Goal: Task Accomplishment & Management: Complete application form

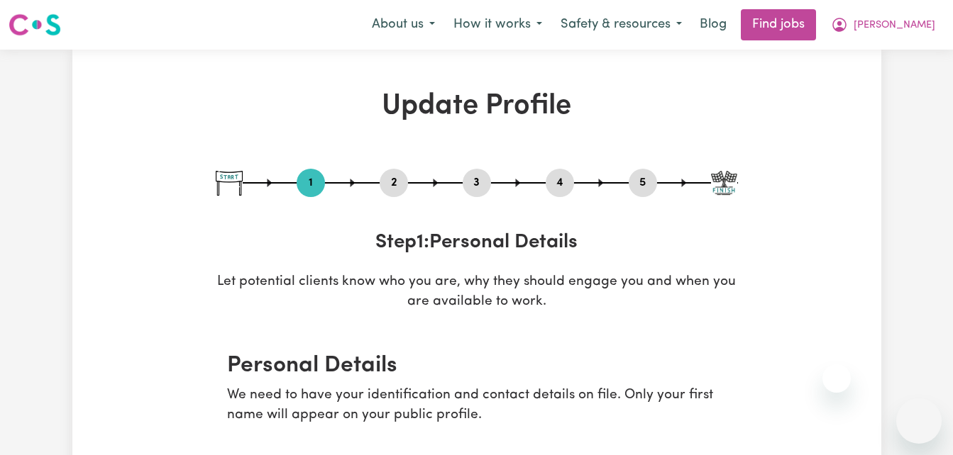
select select "[DEMOGRAPHIC_DATA]"
select select "[DEMOGRAPHIC_DATA] Citizen"
select select "Studying a healthcare related degree or qualification"
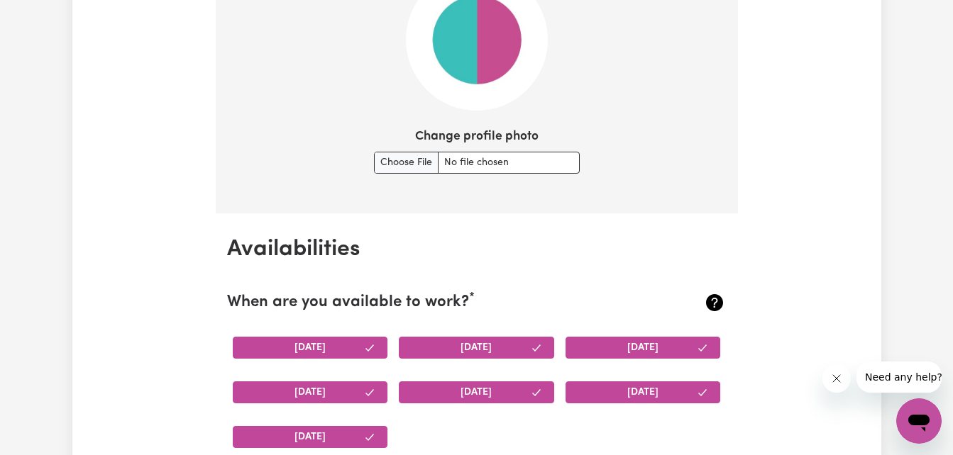
scroll to position [1107, 0]
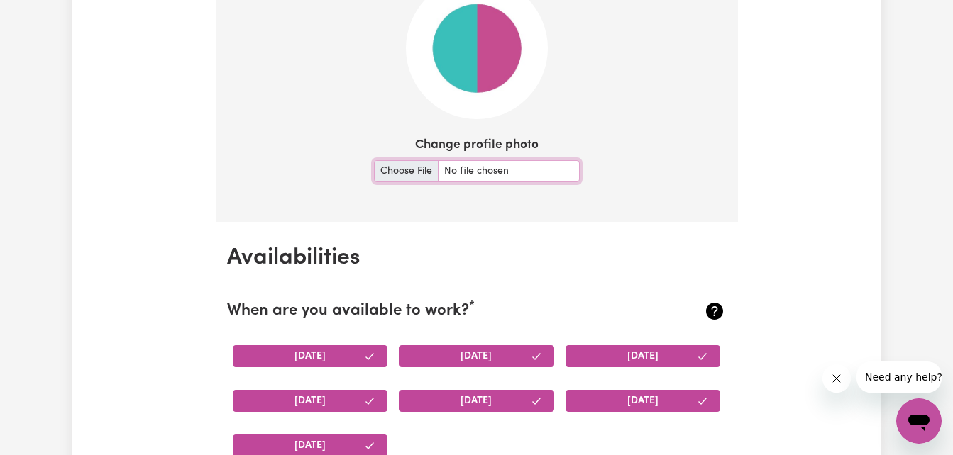
click at [409, 174] on input "Change profile photo" at bounding box center [477, 171] width 206 height 22
type input "C:\fakepath\profilepicme.JPG"
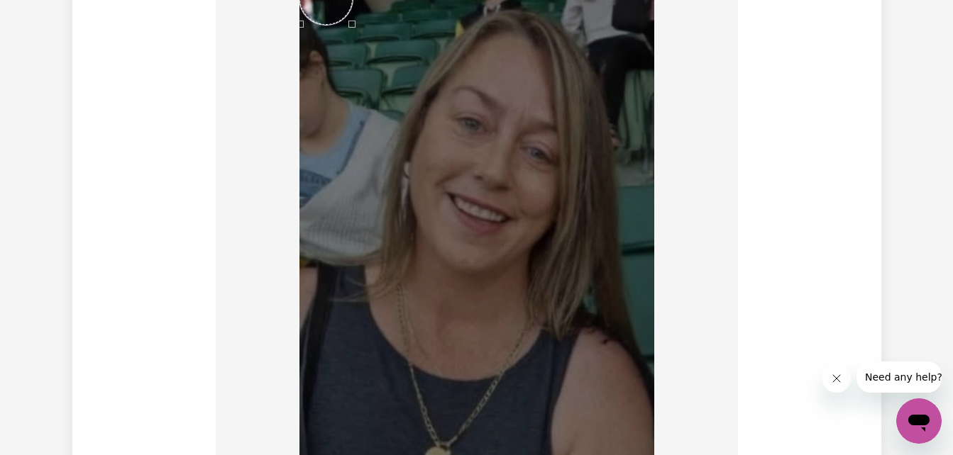
scroll to position [1475, 0]
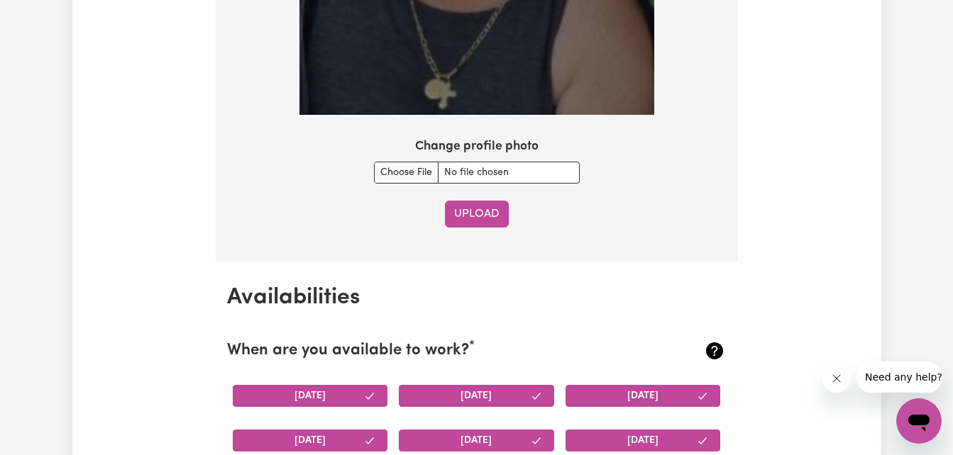
click at [470, 215] on button "Upload" at bounding box center [477, 214] width 64 height 27
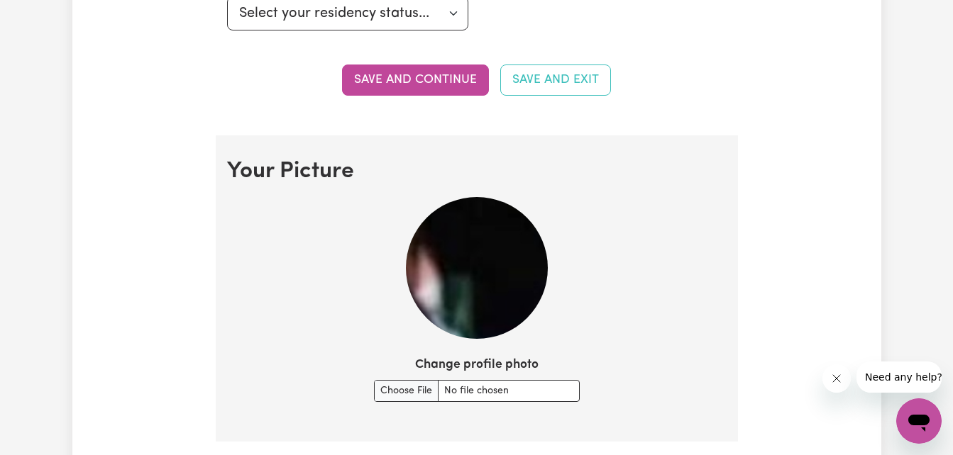
scroll to position [914, 0]
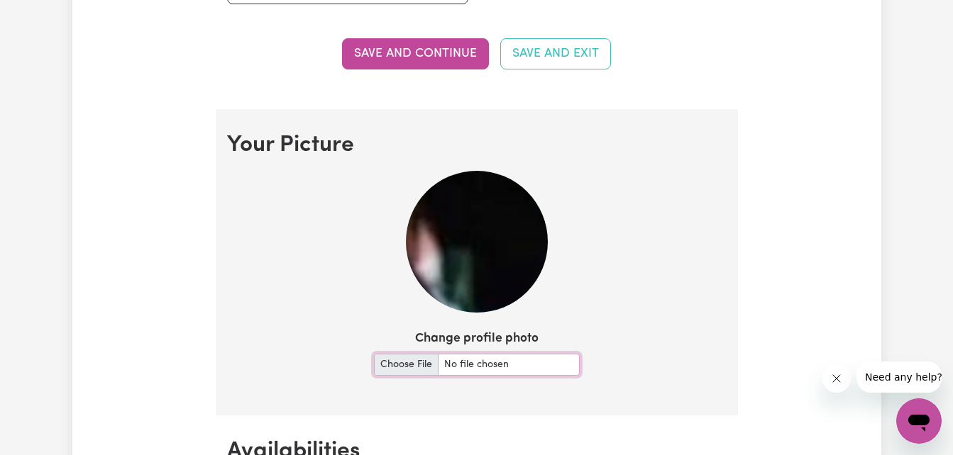
click at [404, 361] on input "Change profile photo" at bounding box center [477, 365] width 206 height 22
type input "C:\fakepath\profilepicme.JPG"
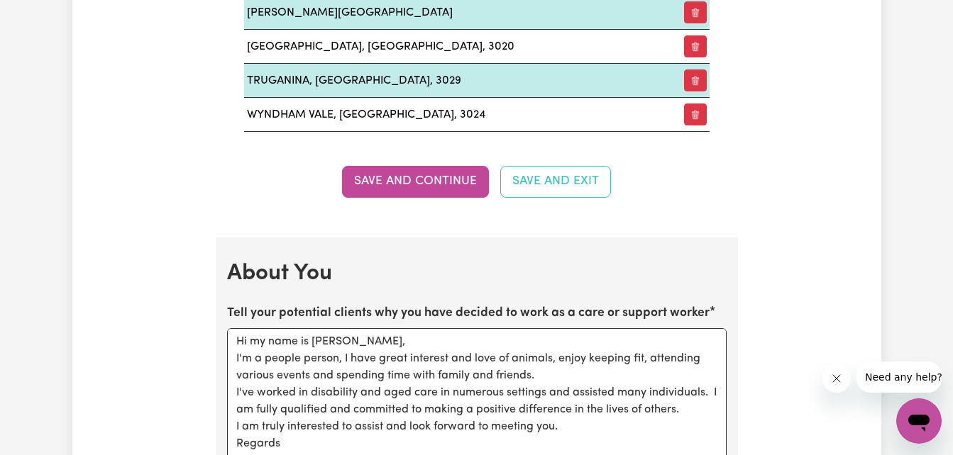
scroll to position [2816, 0]
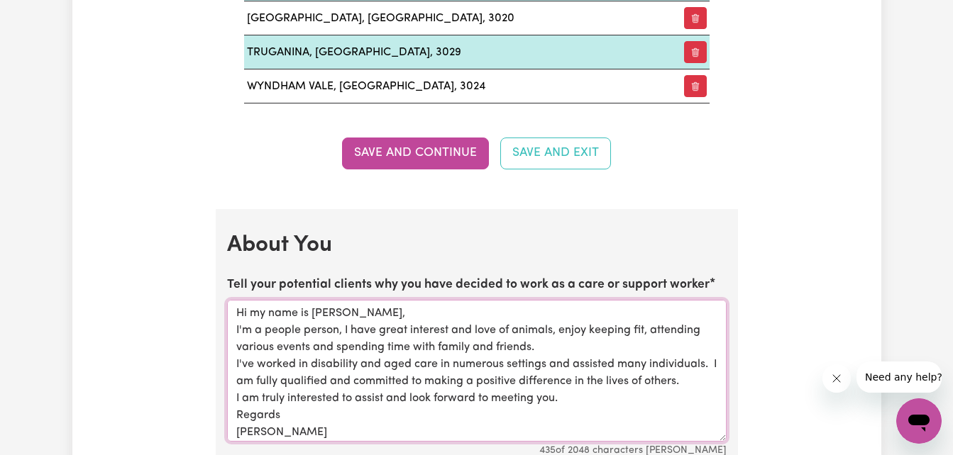
click at [436, 361] on textarea "Hi my name is Donna, I'm a people person, I have great interest and love of ani…" at bounding box center [476, 371] width 499 height 142
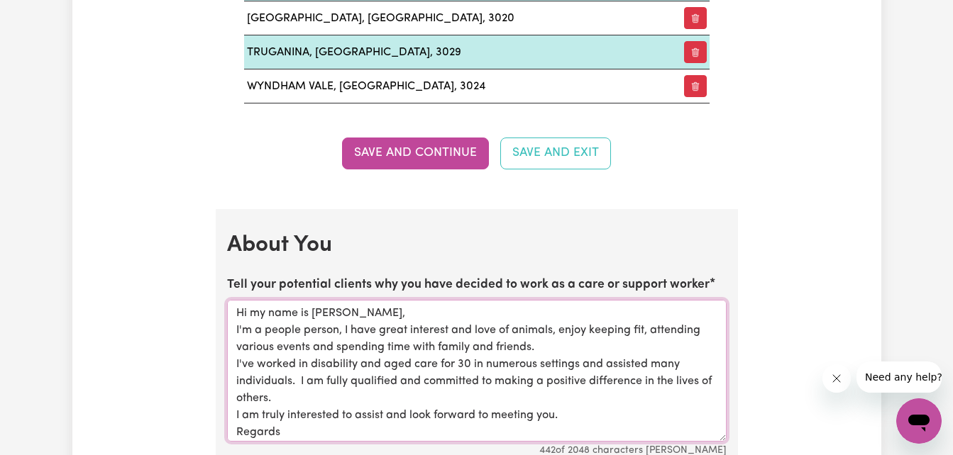
click at [436, 361] on textarea "Hi my name is Donna, I'm a people person, I have great interest and love of ani…" at bounding box center [476, 371] width 499 height 142
click at [467, 362] on textarea "Hi my name is Donna, I'm a people person, I have great interest and love of ani…" at bounding box center [476, 371] width 499 height 142
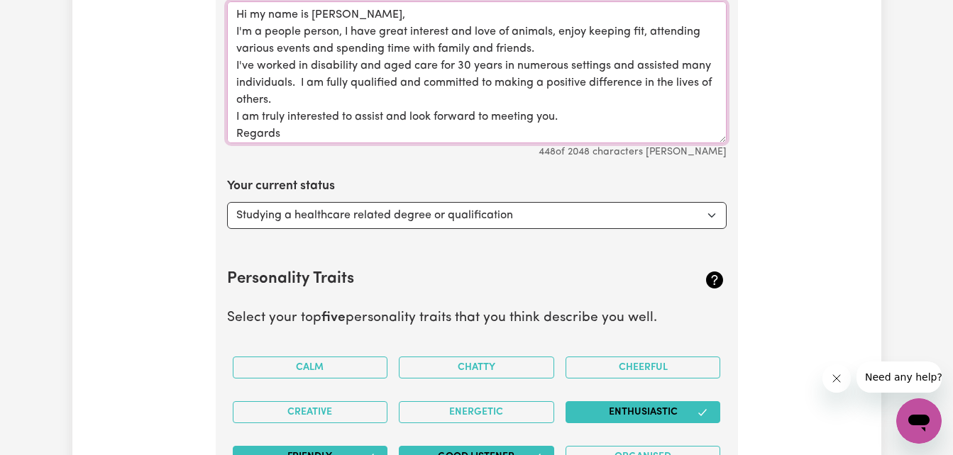
scroll to position [3124, 0]
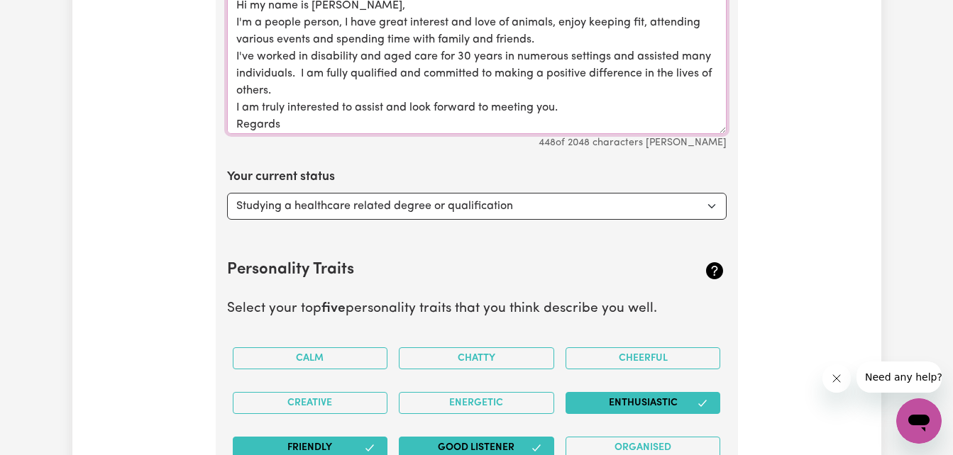
type textarea "Hi my name is Donna, I'm a people person, I have great interest and love of ani…"
click at [709, 204] on select "Select... Studying a healthcare related degree or qualification Studying a non-…" at bounding box center [476, 206] width 499 height 27
select select "Looking for extra work to fill my week and/or weekends"
click at [227, 193] on select "Select... Studying a healthcare related degree or qualification Studying a non-…" at bounding box center [476, 206] width 499 height 27
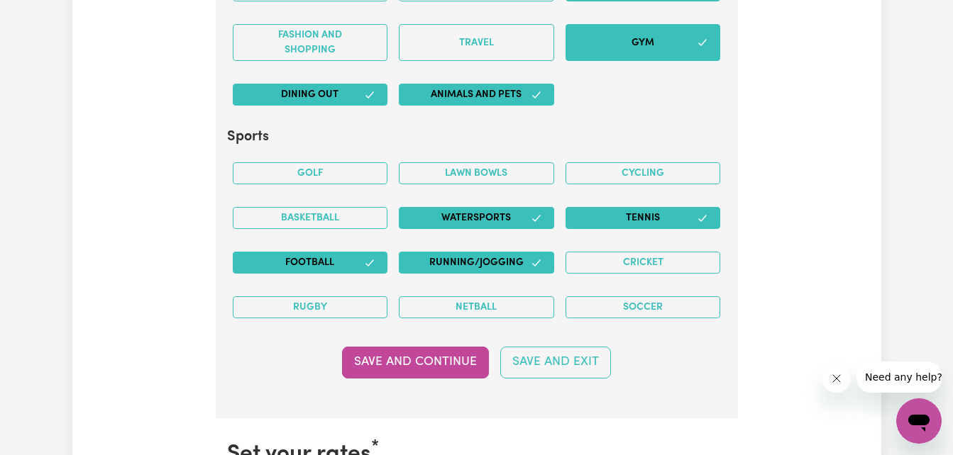
scroll to position [4010, 0]
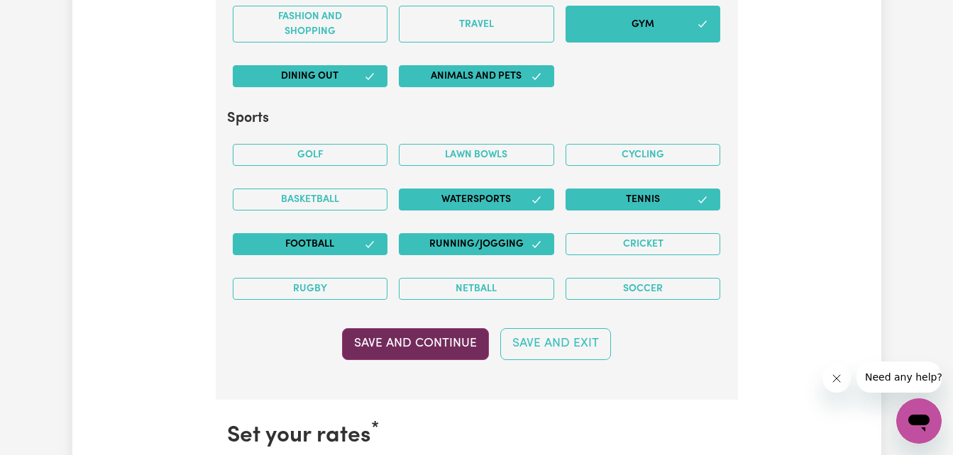
click at [445, 342] on button "Save and Continue" at bounding box center [415, 343] width 147 height 31
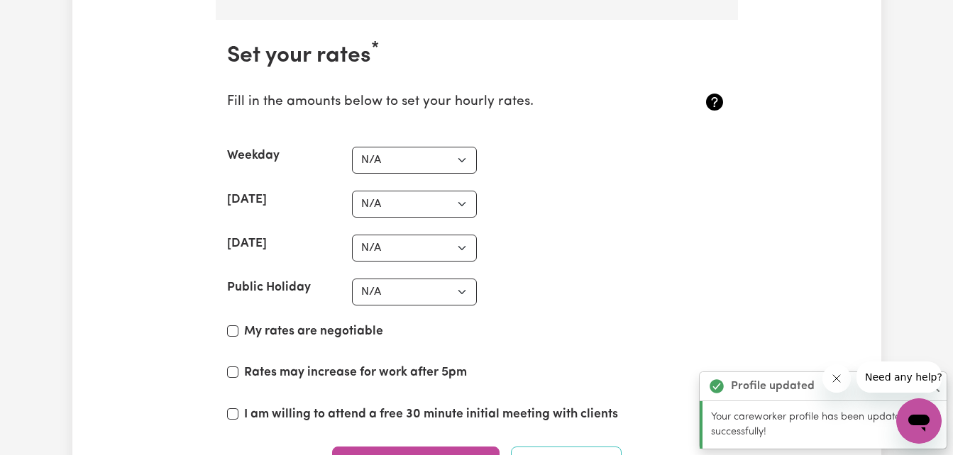
scroll to position [4408, 0]
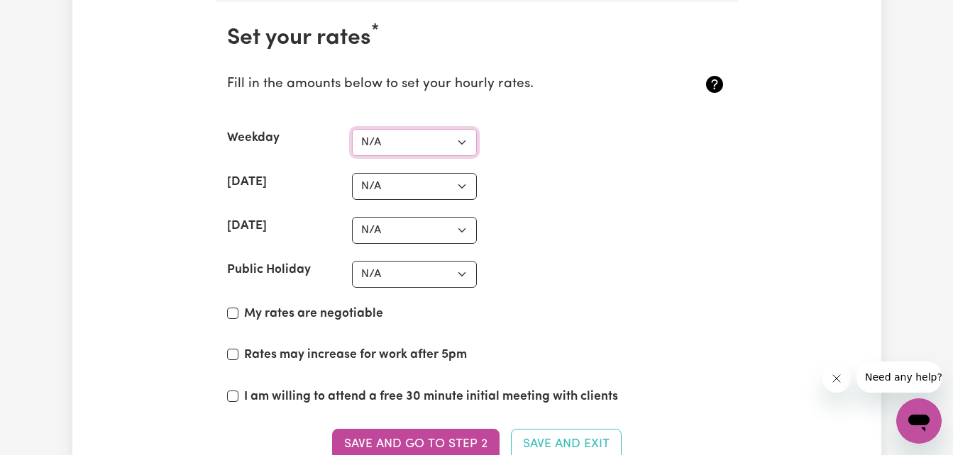
click at [462, 135] on select "N/A $37 $38 $39 $40 $41 $42 $43 $44 $45 $46 $47 $48 $49 $50 $51 $52 $53 $54 $55…" at bounding box center [414, 142] width 125 height 27
click at [352, 129] on select "N/A $37 $38 $39 $40 $41 $42 $43 $44 $45 $46 $47 $48 $49 $50 $51 $52 $53 $54 $55…" at bounding box center [414, 142] width 125 height 27
click at [464, 138] on select "N/A $37 $38 $39 $40 $41 $42 $43 $44 $45 $46 $47 $48 $49 $50 $51 $52 $53 $54 $55…" at bounding box center [414, 142] width 125 height 27
select select "55"
click at [352, 129] on select "N/A $37 $38 $39 $40 $41 $42 $43 $44 $45 $46 $47 $48 $49 $50 $51 $52 $53 $54 $55…" at bounding box center [414, 142] width 125 height 27
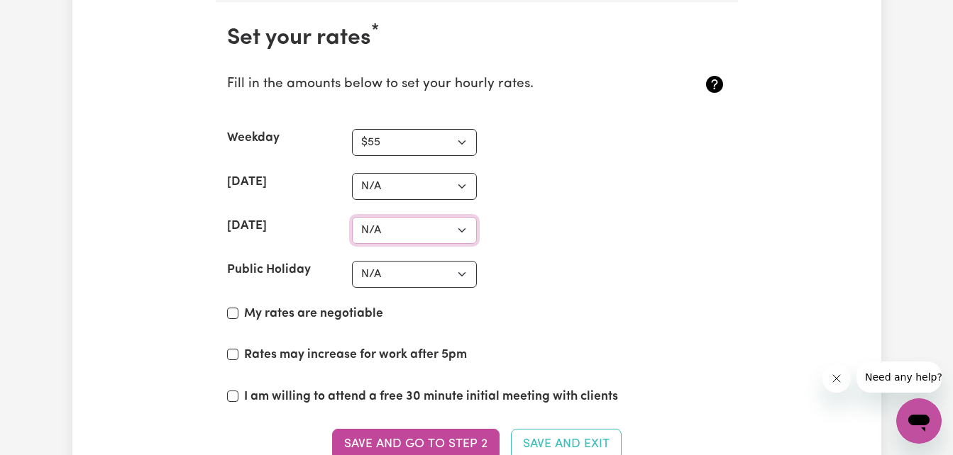
click at [461, 227] on select "N/A $37 $38 $39 $40 $41 $42 $43 $44 $45 $46 $47 $48 $49 $50 $51 $52 $53 $54 $55…" at bounding box center [414, 230] width 125 height 27
select select "110"
click at [352, 217] on select "N/A $37 $38 $39 $40 $41 $42 $43 $44 $45 $46 $47 $48 $49 $50 $51 $52 $53 $54 $55…" at bounding box center [414, 230] width 125 height 27
click at [460, 183] on select "N/A $37 $38 $39 $40 $41 $42 $43 $44 $45 $46 $47 $48 $49 $50 $51 $52 $53 $54 $55…" at bounding box center [414, 186] width 125 height 27
select select "82"
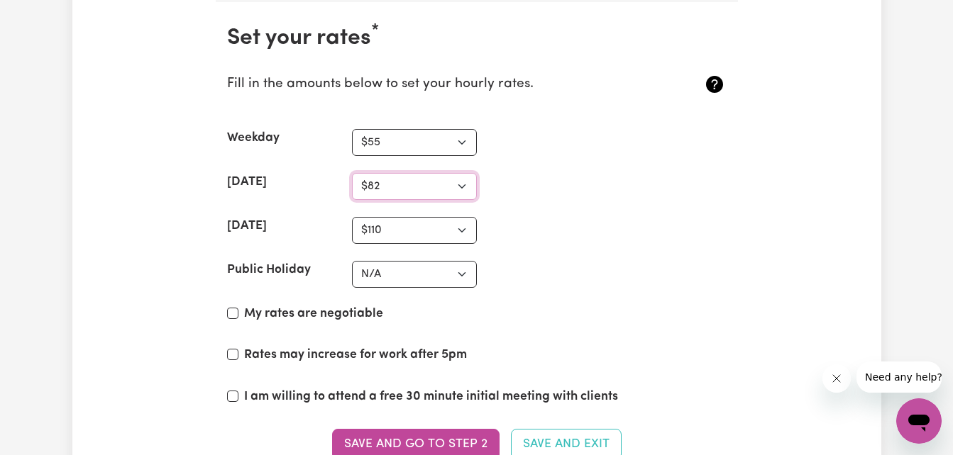
click at [352, 173] on select "N/A $37 $38 $39 $40 $41 $42 $43 $44 $45 $46 $47 $48 $49 $50 $51 $52 $53 $54 $55…" at bounding box center [414, 186] width 125 height 27
click at [461, 276] on select "N/A $37 $38 $39 $40 $41 $42 $43 $44 $45 $46 $47 $48 $49 $50 $51 $52 $53 $54 $55…" at bounding box center [414, 274] width 125 height 27
select select "137"
click at [352, 261] on select "N/A $37 $38 $39 $40 $41 $42 $43 $44 $45 $46 $47 $48 $49 $50 $51 $52 $53 $54 $55…" at bounding box center [414, 274] width 125 height 27
click at [234, 309] on input "My rates are negotiable" at bounding box center [232, 313] width 11 height 11
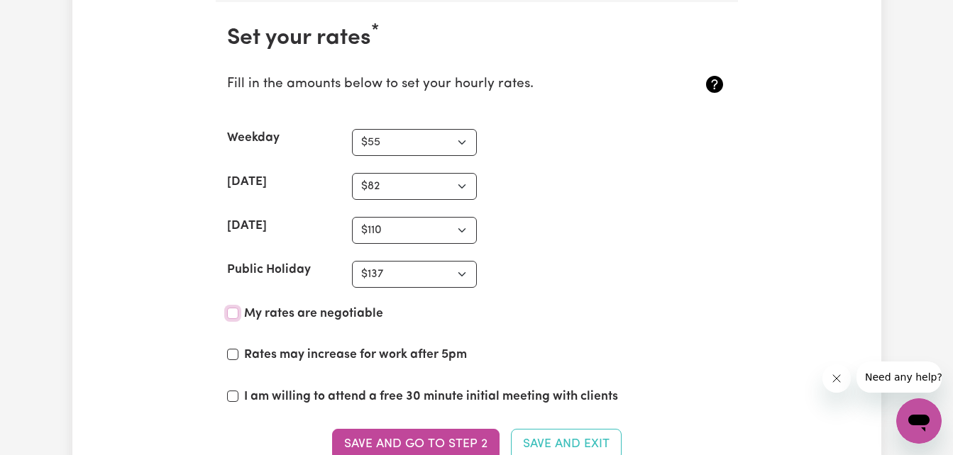
checkbox input "true"
click at [233, 350] on input "Rates may increase for work after 5pm" at bounding box center [232, 354] width 11 height 11
checkbox input "false"
click at [234, 391] on input "I am willing to attend a free 30 minute initial meeting with clients" at bounding box center [232, 396] width 11 height 11
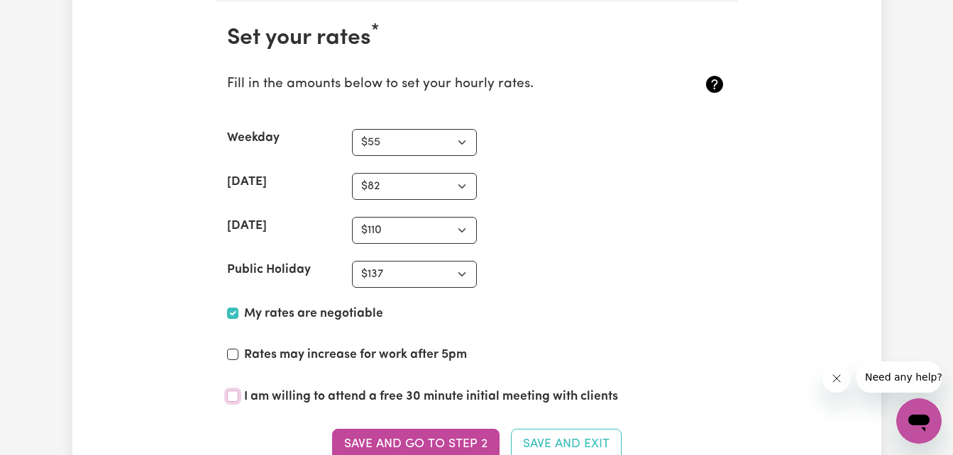
checkbox input "true"
click at [433, 441] on button "Save and go to Step 2" at bounding box center [415, 444] width 167 height 31
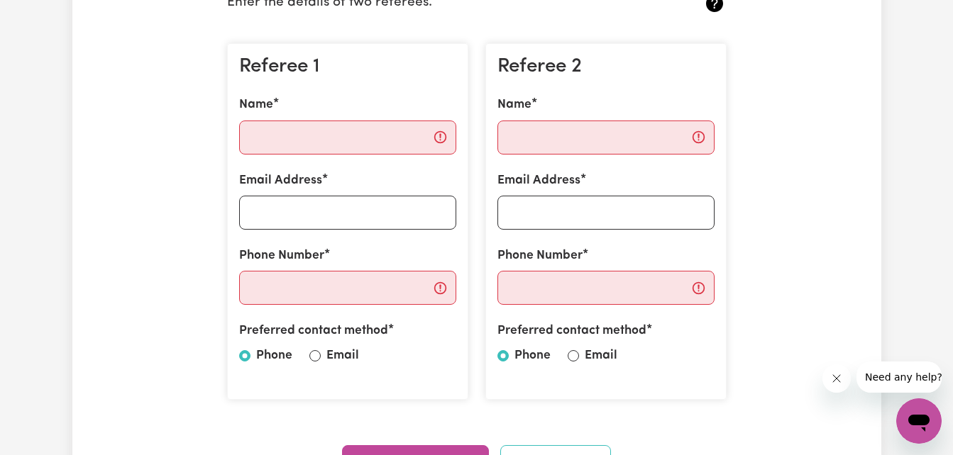
scroll to position [388, 0]
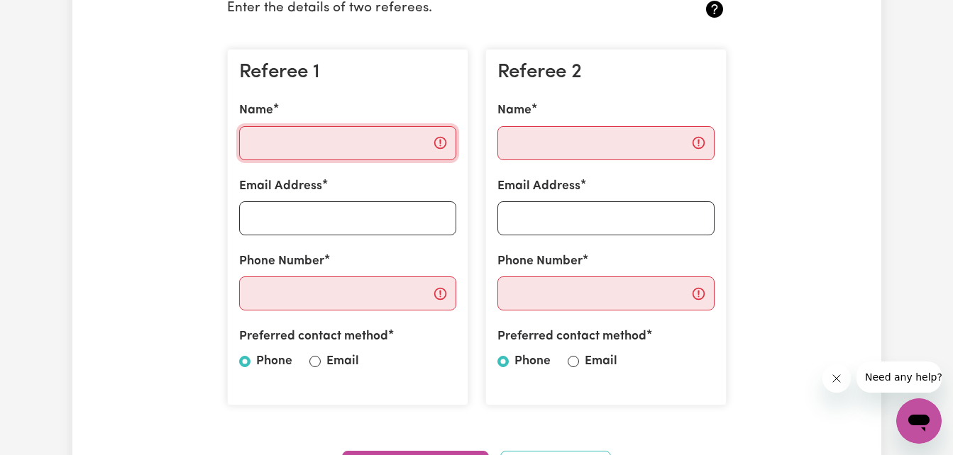
click at [404, 143] on input "Name" at bounding box center [347, 143] width 217 height 34
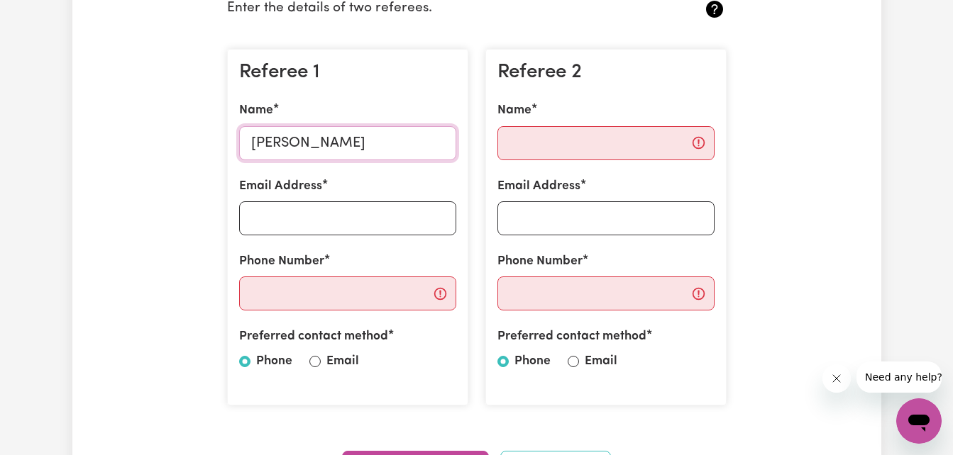
type input "Patricia Hayes"
click at [509, 143] on input "Name" at bounding box center [605, 143] width 217 height 34
type input "Kerri Licheni"
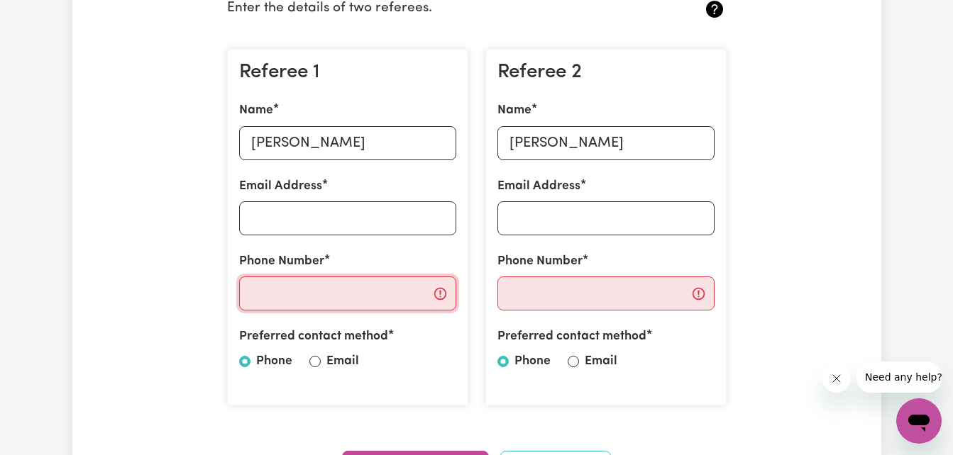
click at [384, 288] on input "Phone Number" at bounding box center [347, 294] width 217 height 34
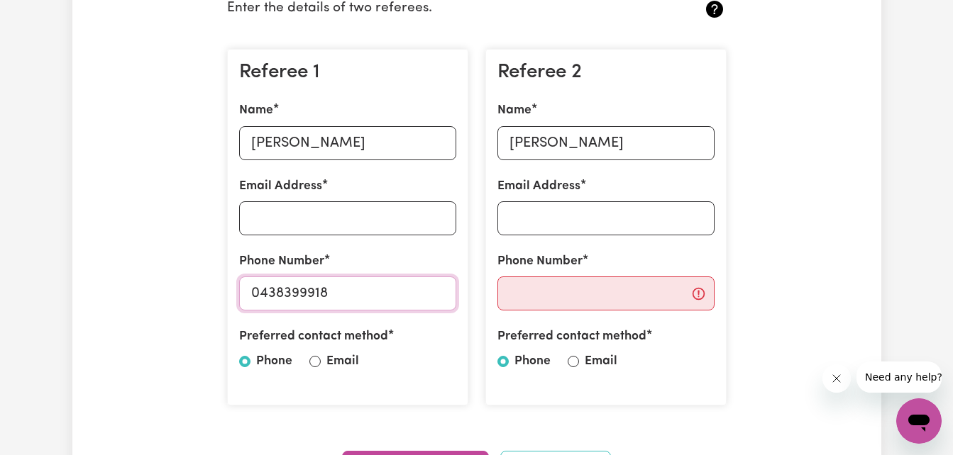
type input "0438399918"
click at [527, 291] on input "Phone Number" at bounding box center [605, 294] width 217 height 34
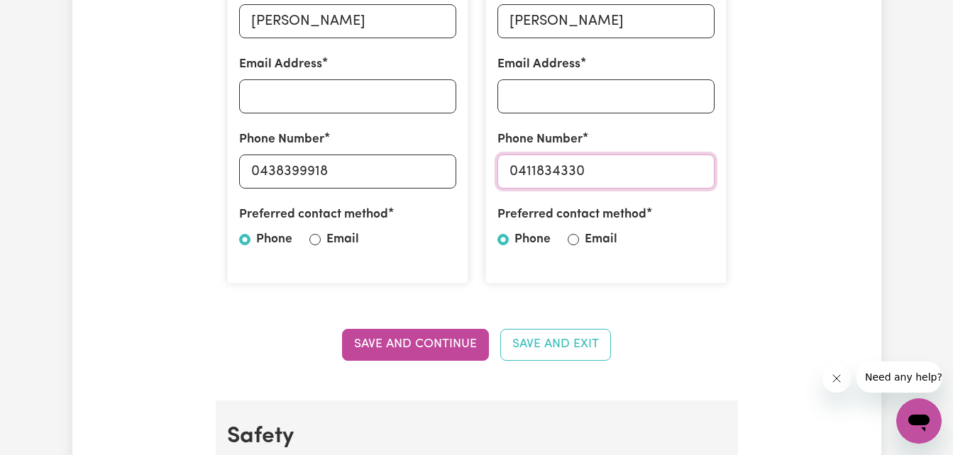
scroll to position [504, 0]
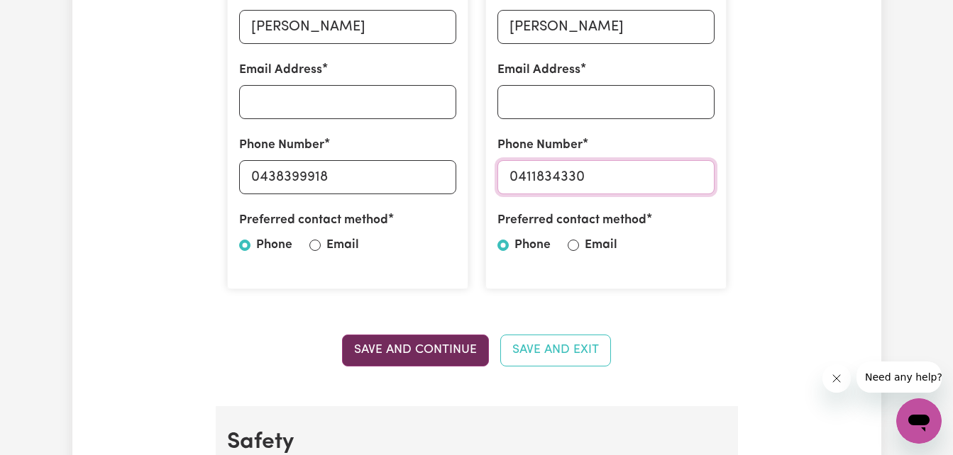
type input "0411834330"
click at [440, 350] on button "Save and Continue" at bounding box center [415, 350] width 147 height 31
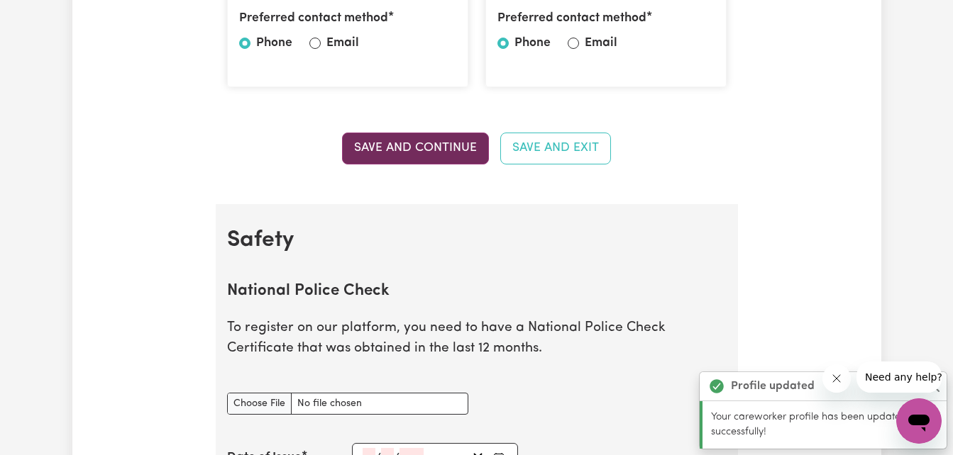
scroll to position [911, 0]
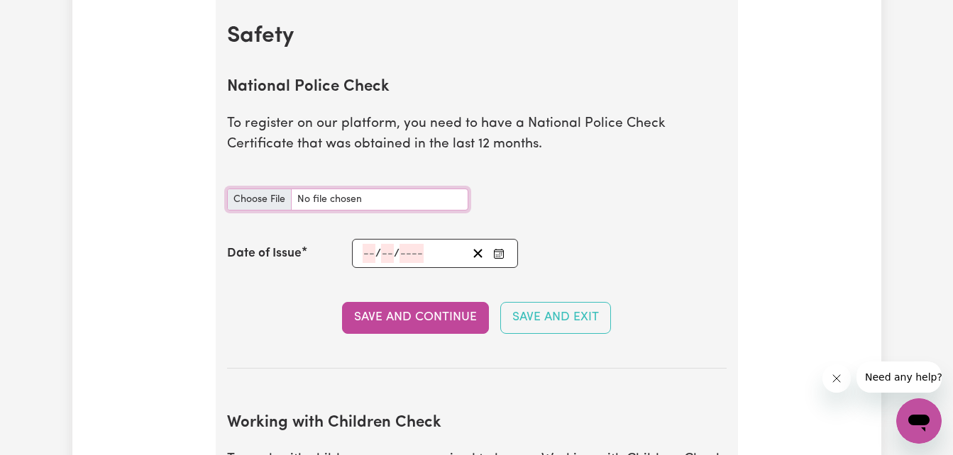
click at [268, 196] on input "National Police Check document" at bounding box center [347, 200] width 241 height 22
type input "C:\fakepath\National_Police_Check-10268999-1742418928-Criminal_History_Certific…"
click at [504, 248] on icon "Enter the Date of Issue of your National Police Check" at bounding box center [498, 253] width 11 height 11
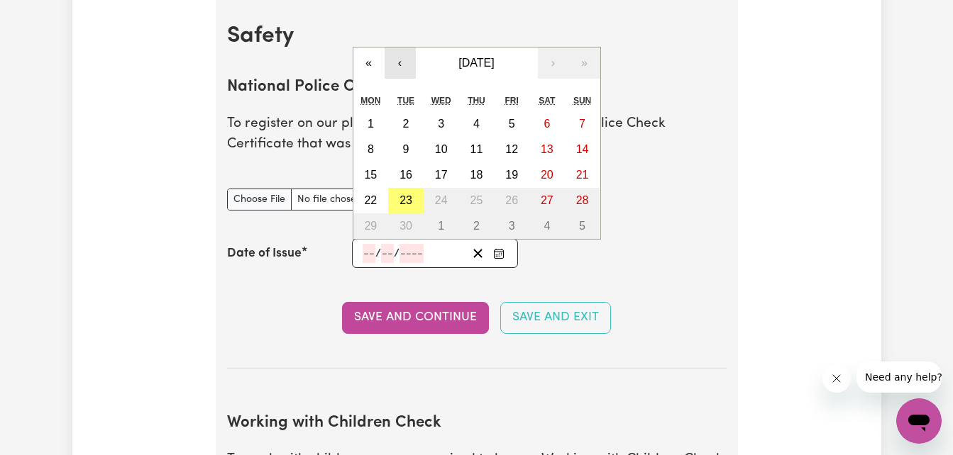
click at [399, 62] on button "‹" at bounding box center [399, 63] width 31 height 31
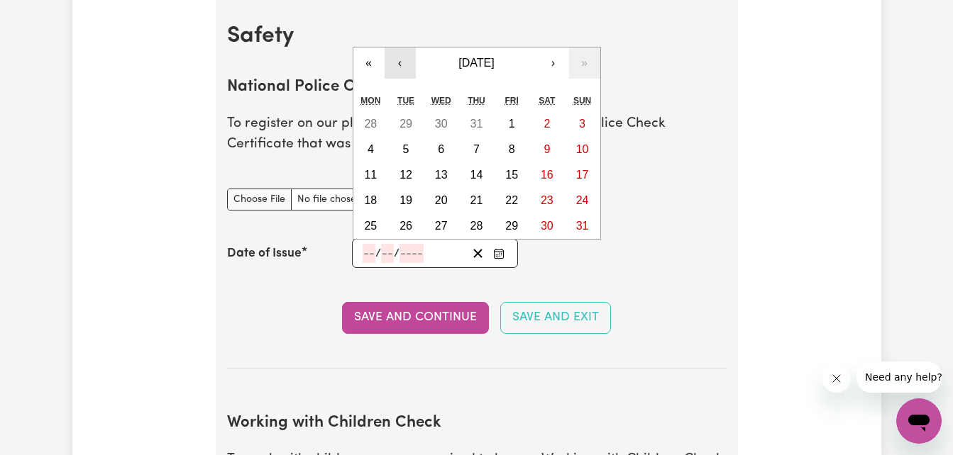
click at [399, 62] on button "‹" at bounding box center [399, 63] width 31 height 31
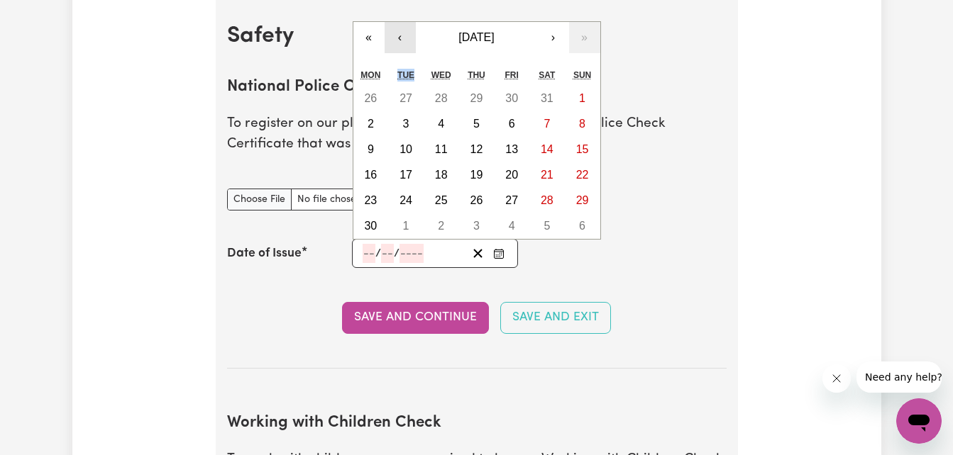
click at [399, 62] on div "« ‹ June 2025 › » Mon Tue Wed Thu Fri Sat Sun 26 27 28 29 30 31 1 2 3 4 5 6 7 8…" at bounding box center [476, 130] width 248 height 218
drag, startPoint x: 399, startPoint y: 62, endPoint x: 399, endPoint y: 40, distance: 22.0
click at [399, 40] on button "‹" at bounding box center [399, 37] width 31 height 31
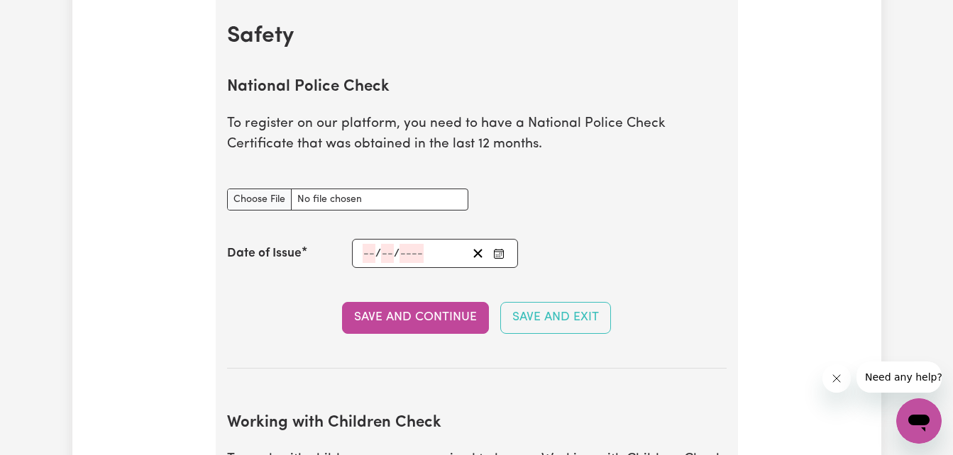
click at [399, 40] on h2 "Safety" at bounding box center [476, 36] width 499 height 27
click at [499, 252] on icon "Enter the Date of Issue of your National Police Check" at bounding box center [498, 252] width 9 height 0
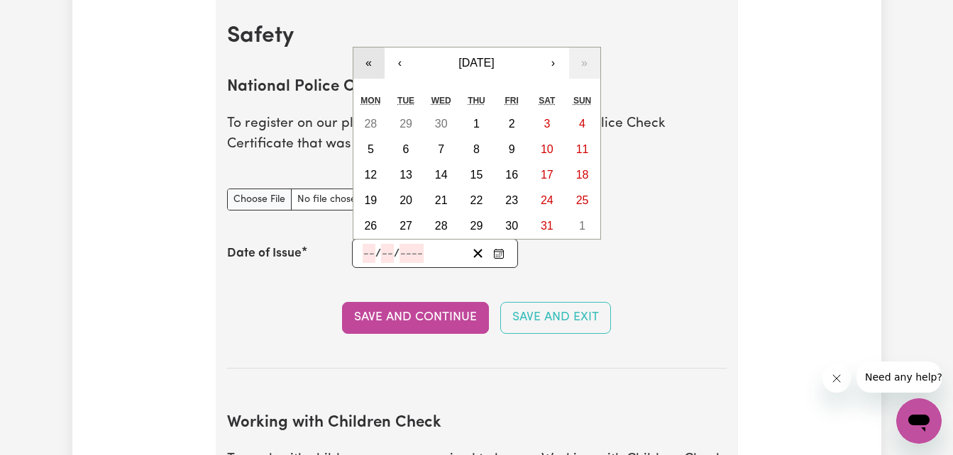
click at [369, 60] on button "«" at bounding box center [368, 63] width 31 height 31
click at [590, 64] on button "»" at bounding box center [584, 63] width 31 height 31
click at [399, 62] on button "‹" at bounding box center [399, 63] width 31 height 31
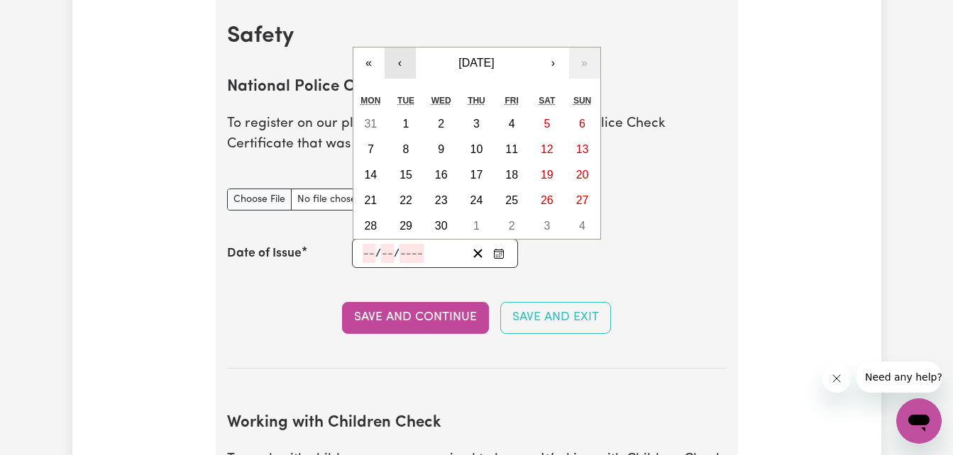
click at [399, 62] on button "‹" at bounding box center [399, 63] width 31 height 31
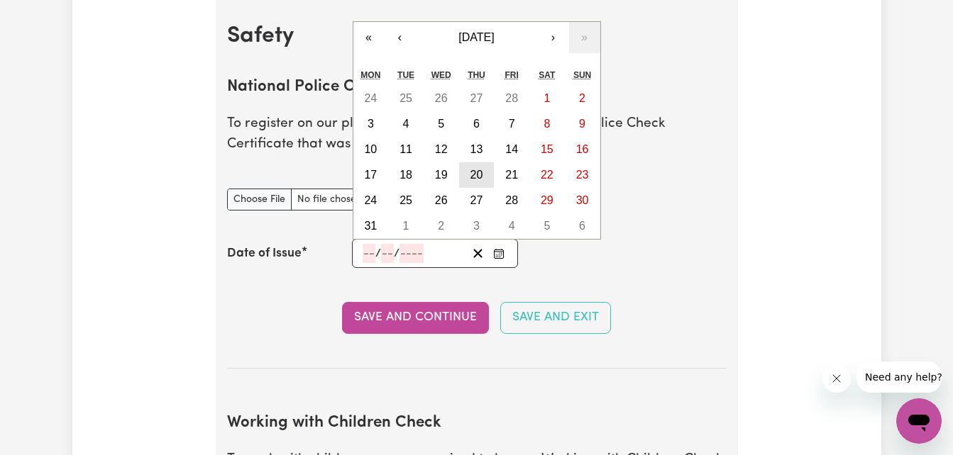
click at [475, 175] on abbr "20" at bounding box center [476, 175] width 13 height 12
type input "2025-03-20"
type input "20"
type input "3"
type input "2025"
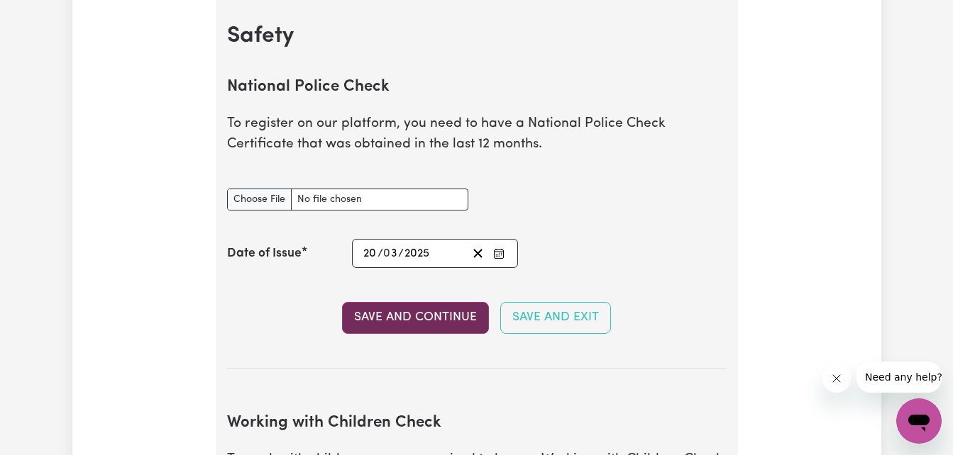
click at [426, 311] on button "Save and Continue" at bounding box center [415, 317] width 147 height 31
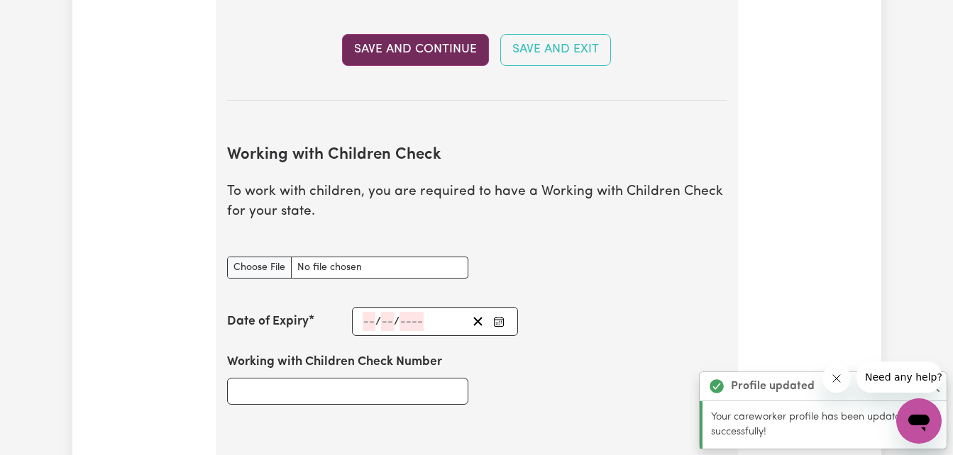
scroll to position [1302, 0]
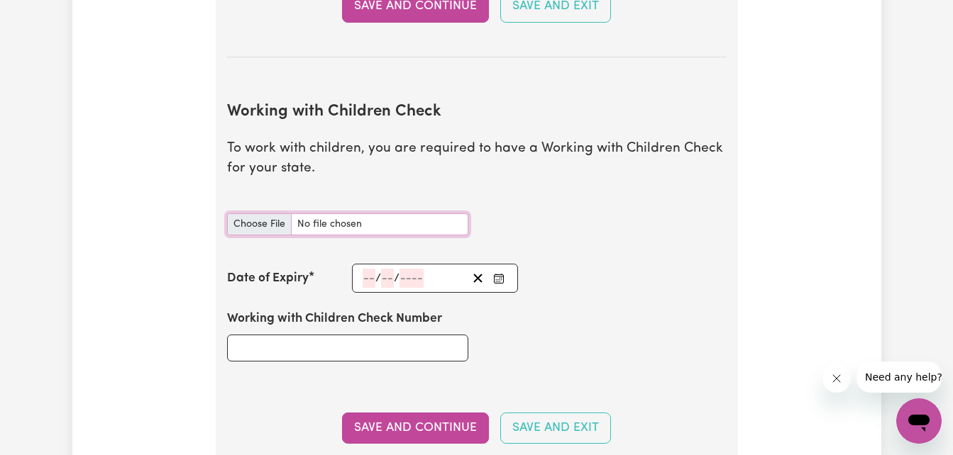
click at [274, 220] on input "Working with Children Check document" at bounding box center [347, 224] width 241 height 22
type input "C:\fakepath\WWCC25.jpeg"
click at [501, 274] on icon "Enter the Date of Expiry of your Working with Children Check" at bounding box center [498, 278] width 11 height 11
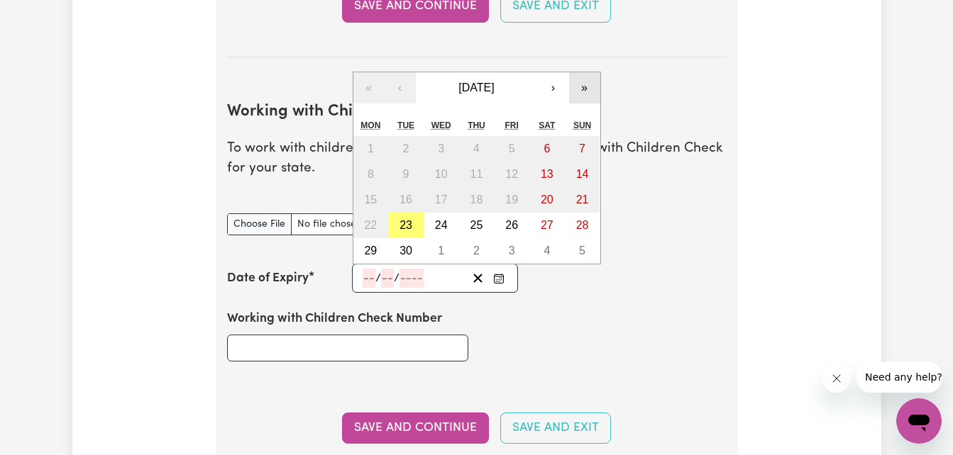
click at [582, 84] on button "»" at bounding box center [584, 87] width 31 height 31
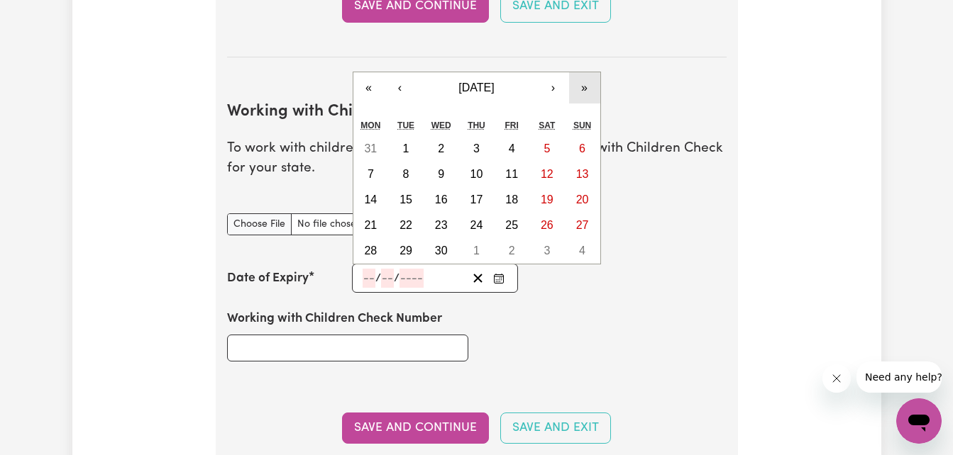
click at [582, 84] on button "»" at bounding box center [584, 87] width 31 height 31
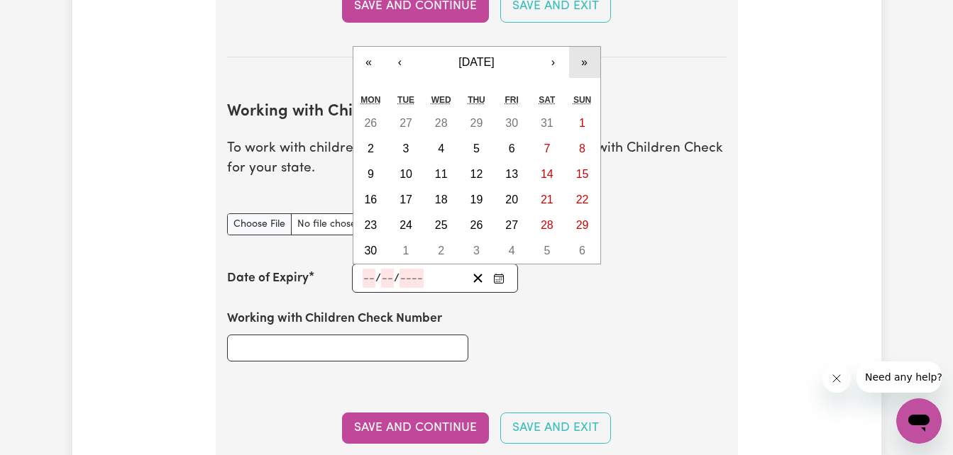
click at [582, 84] on div "« ‹ September 2030 › » Mon Tue Wed Thu Fri Sat Sun 26 27 28 29 30 31 1 2 3 4 5 …" at bounding box center [476, 155] width 248 height 218
click at [401, 68] on button "‹" at bounding box center [399, 62] width 31 height 31
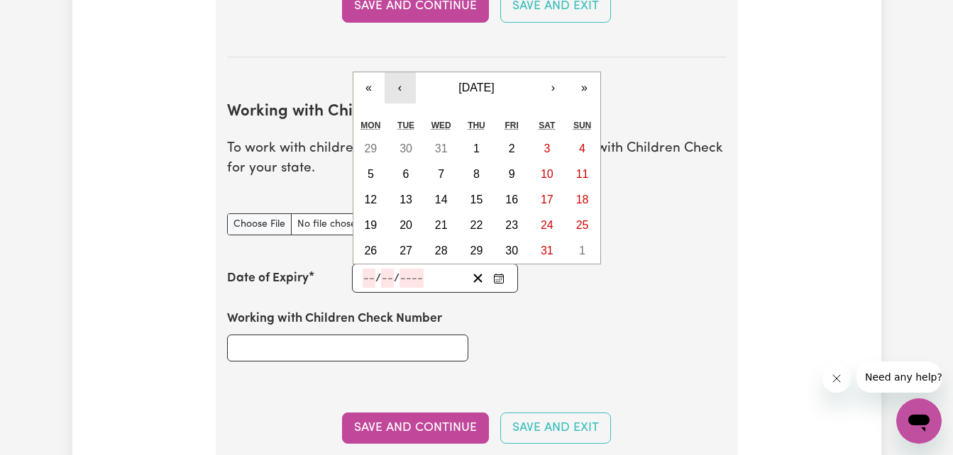
click at [400, 85] on button "‹" at bounding box center [399, 87] width 31 height 31
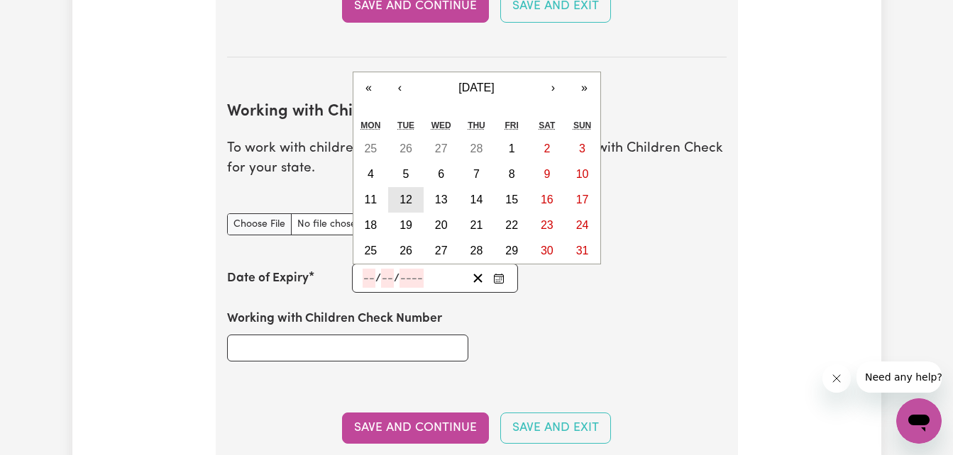
click at [411, 196] on abbr "12" at bounding box center [405, 200] width 13 height 12
type input "2030-03-12"
type input "12"
type input "3"
type input "2030"
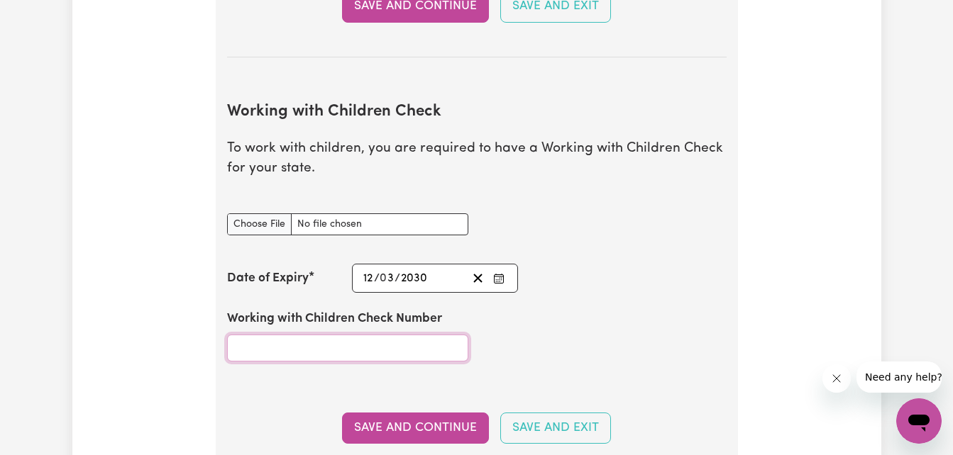
click at [379, 347] on input "Working with Children Check Number" at bounding box center [347, 348] width 241 height 27
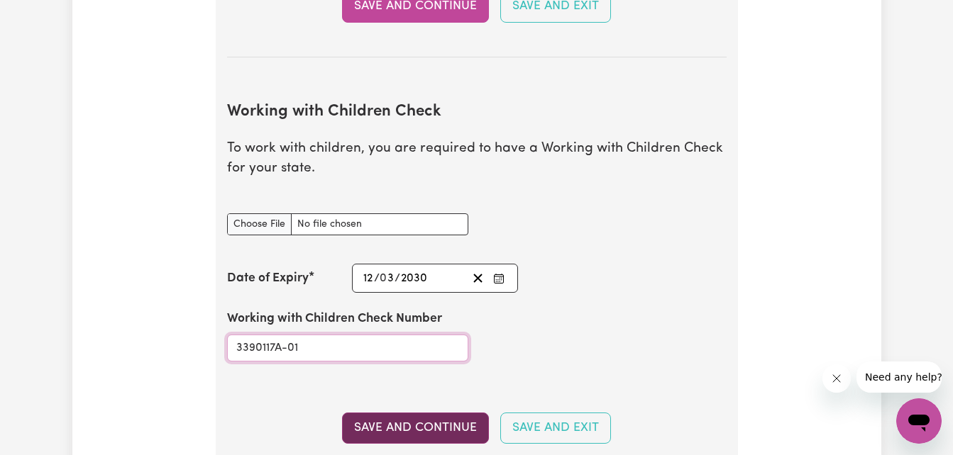
type input "3390117A-01"
click at [389, 426] on button "Save and Continue" at bounding box center [415, 428] width 147 height 31
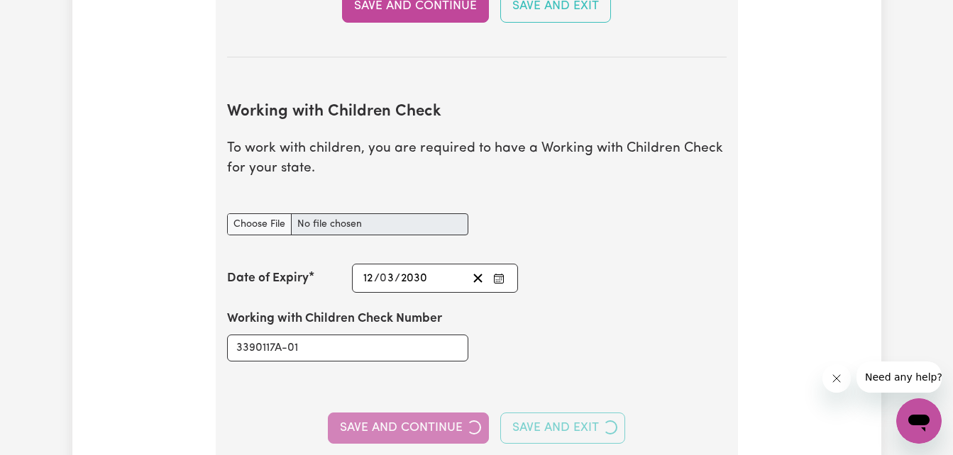
click at [389, 426] on div "Save and Continue Save and Exit" at bounding box center [476, 428] width 499 height 31
drag, startPoint x: 389, startPoint y: 426, endPoint x: 561, endPoint y: 379, distance: 178.6
click at [561, 379] on section "Working with Children Check To work with children, you are required to have a W…" at bounding box center [476, 279] width 499 height 399
click at [441, 430] on div "Save and Continue Save and Exit" at bounding box center [476, 428] width 499 height 31
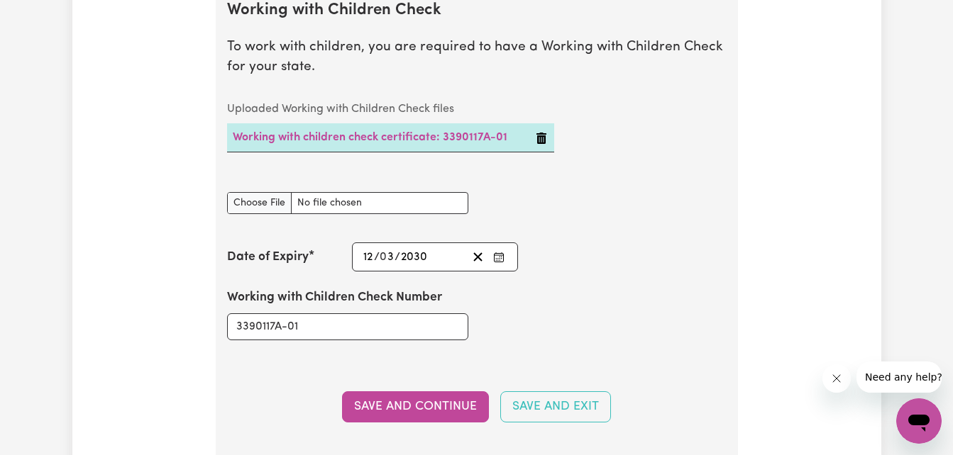
scroll to position [1392, 0]
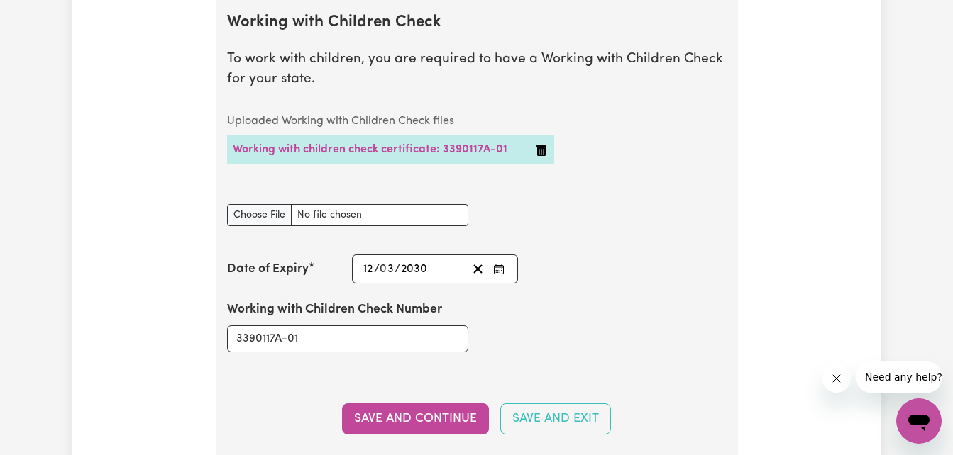
drag, startPoint x: 952, startPoint y: 212, endPoint x: 937, endPoint y: 185, distance: 30.8
click at [937, 185] on div "Update Profile 1 2 3 4 5 Step 2 : Referees and Safety Checks To have an active …" at bounding box center [476, 133] width 953 height 2950
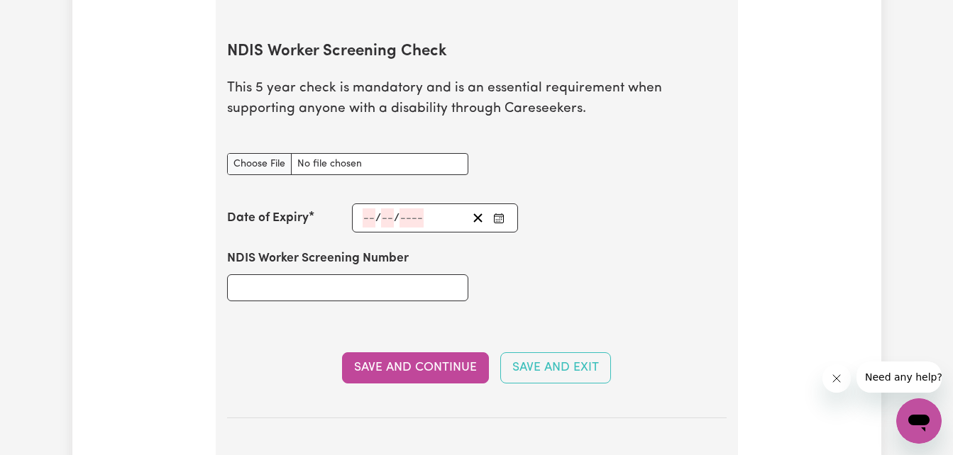
scroll to position [1870, 0]
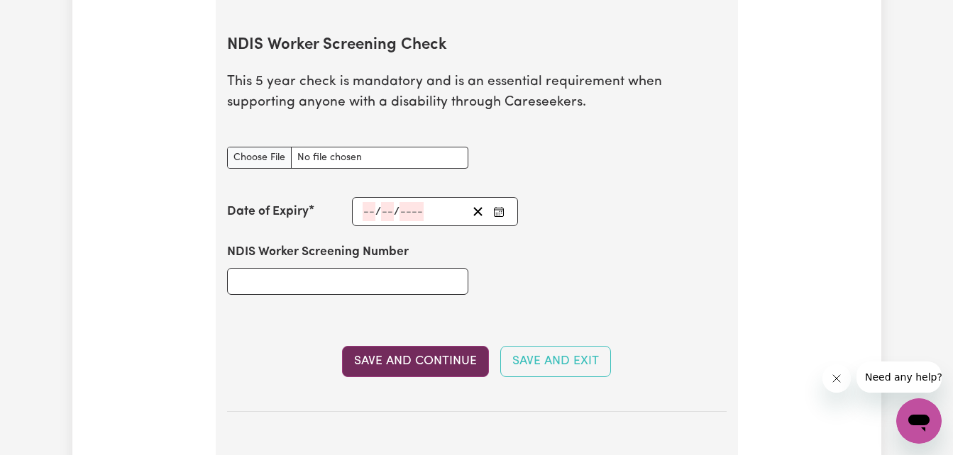
click at [461, 359] on button "Save and Continue" at bounding box center [415, 361] width 147 height 31
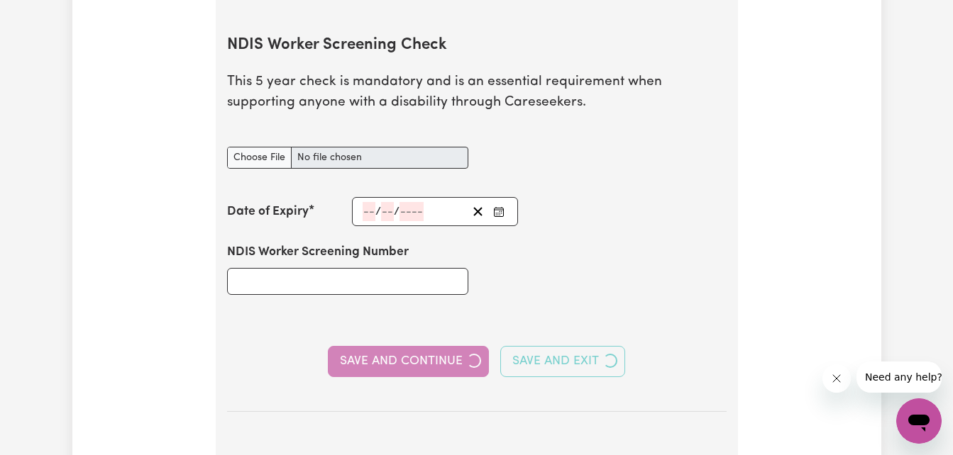
click at [461, 359] on div "Save and Continue Save and Exit" at bounding box center [476, 361] width 499 height 31
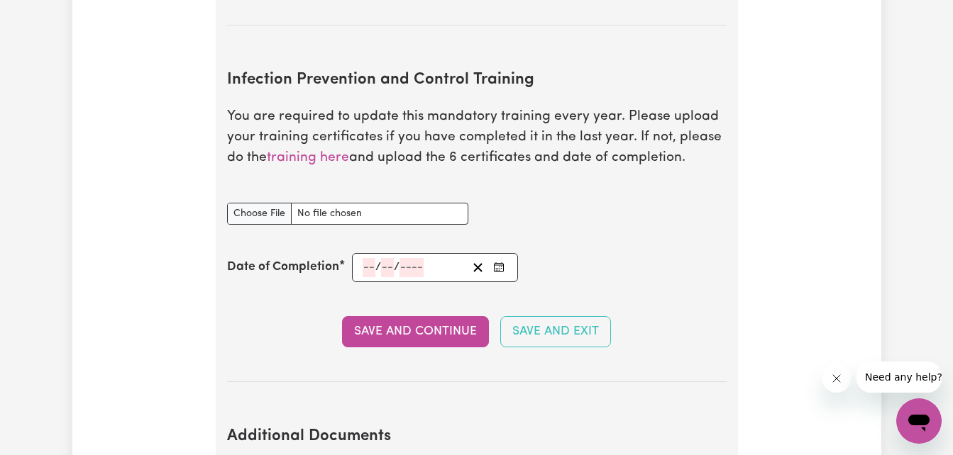
scroll to position [2262, 0]
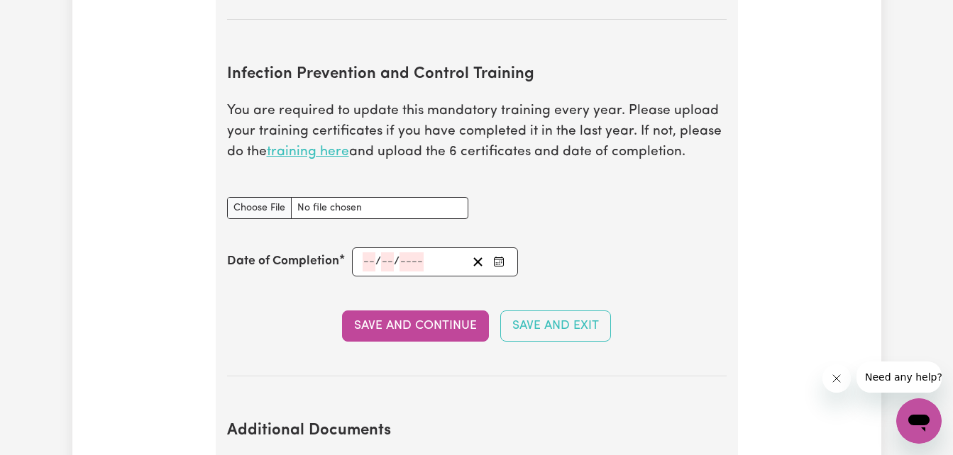
click at [318, 153] on link "training here" at bounding box center [308, 151] width 82 height 13
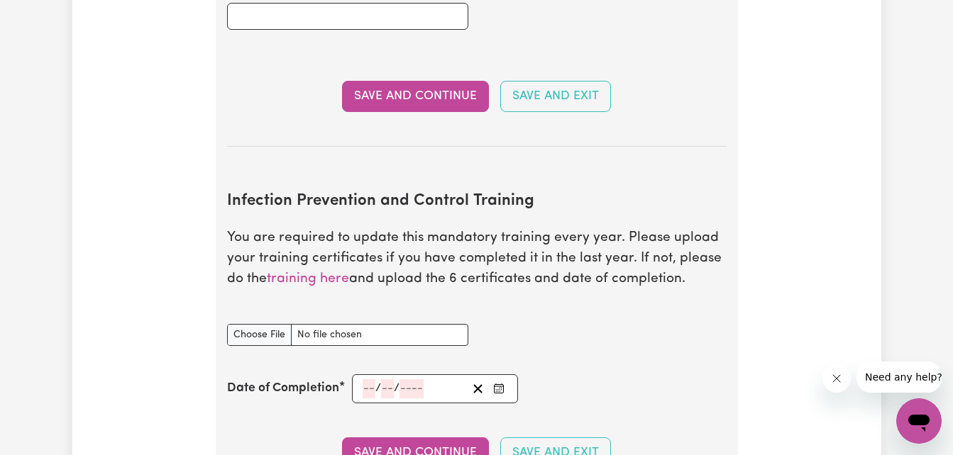
scroll to position [2141, 0]
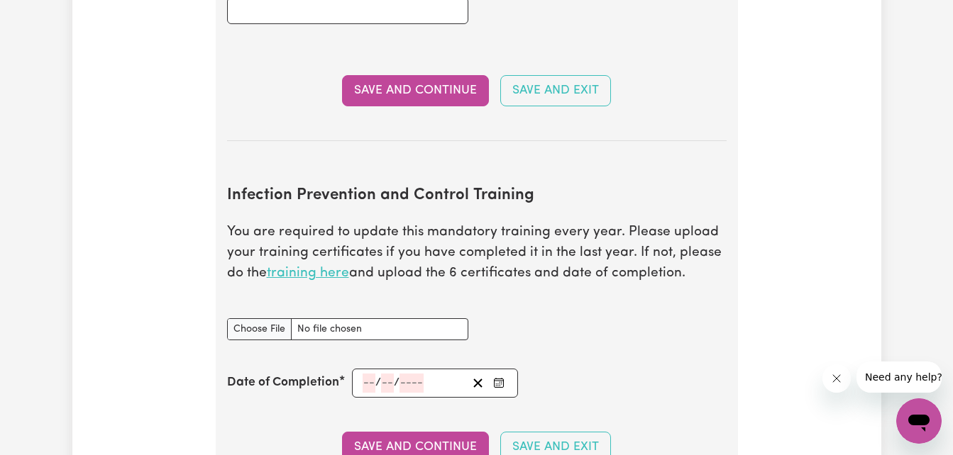
click at [314, 274] on link "training here" at bounding box center [308, 273] width 82 height 13
